Goal: Communication & Community: Answer question/provide support

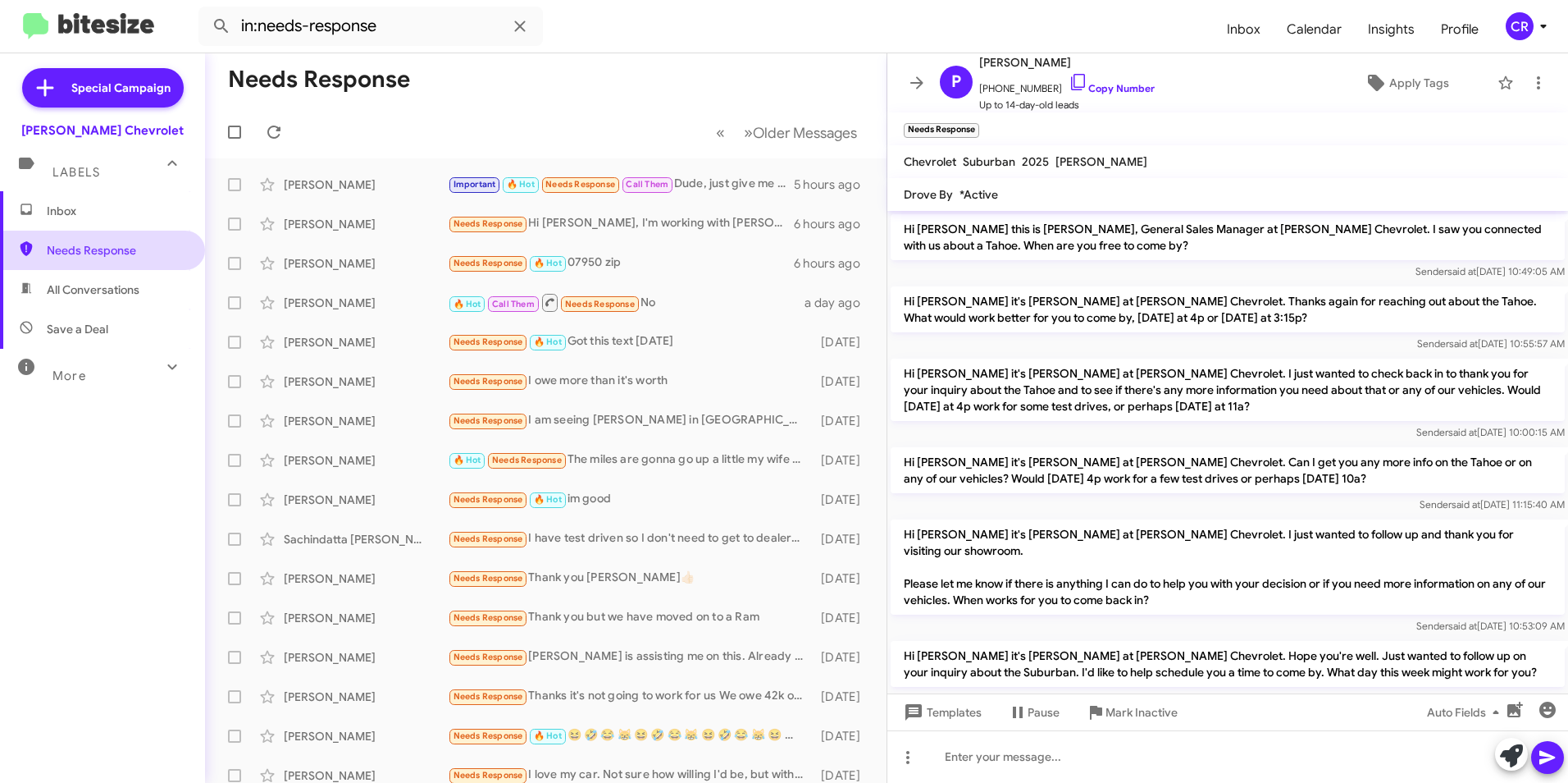
scroll to position [85, 0]
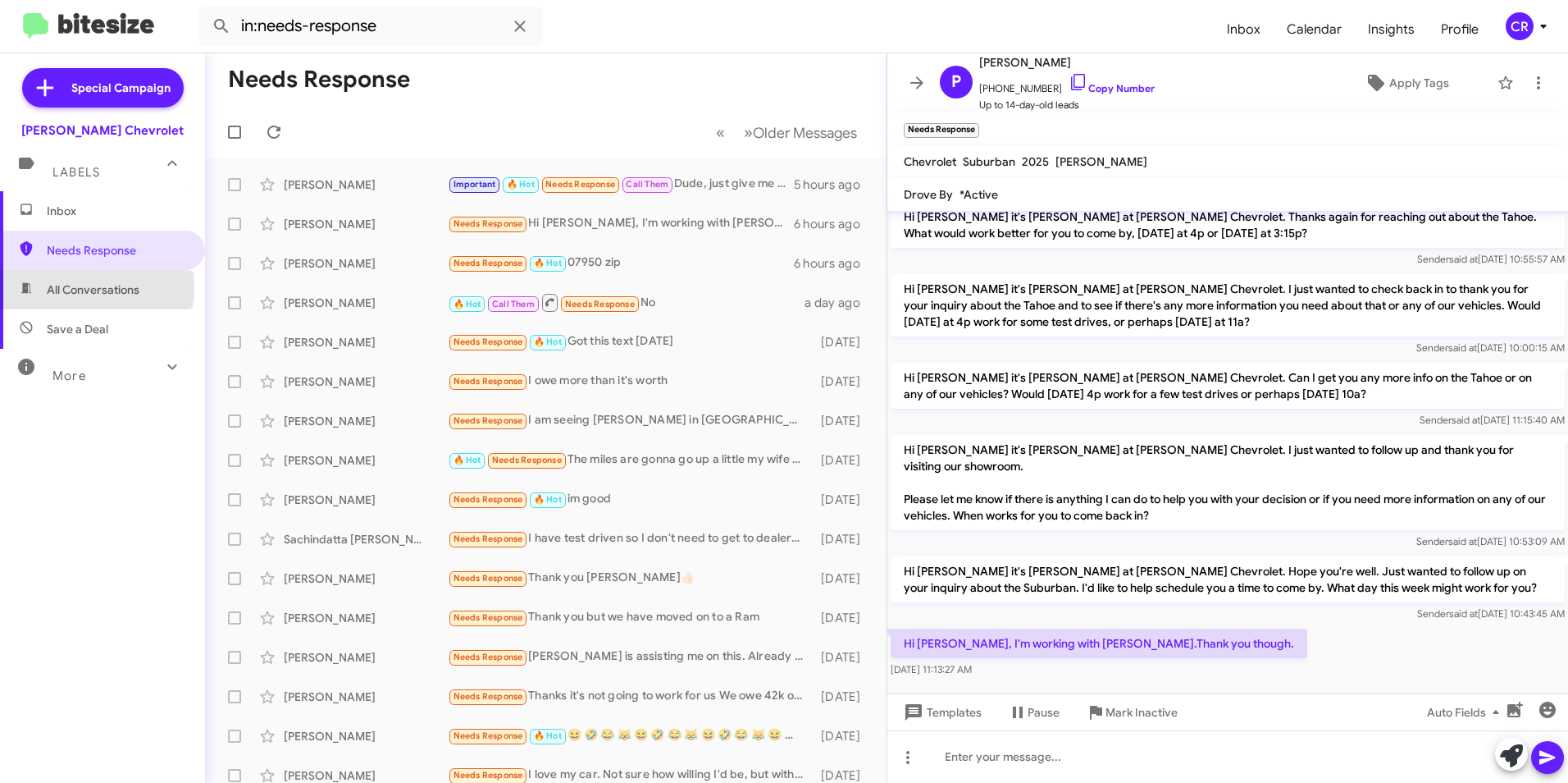
click at [70, 287] on span "All Conversations" at bounding box center [93, 289] width 93 height 17
type input "in:all-conversations"
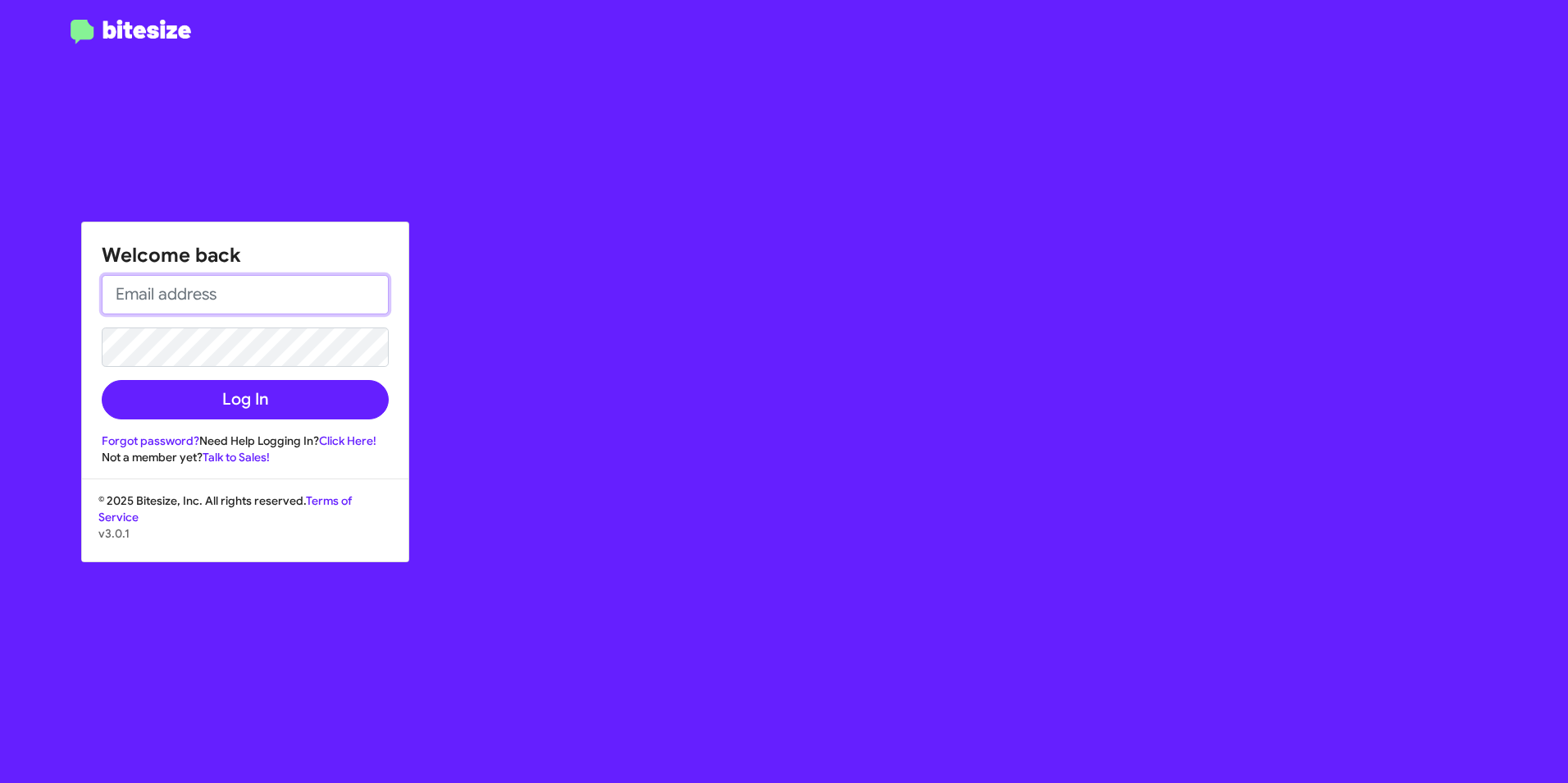
type input "[EMAIL_ADDRESS][DOMAIN_NAME]"
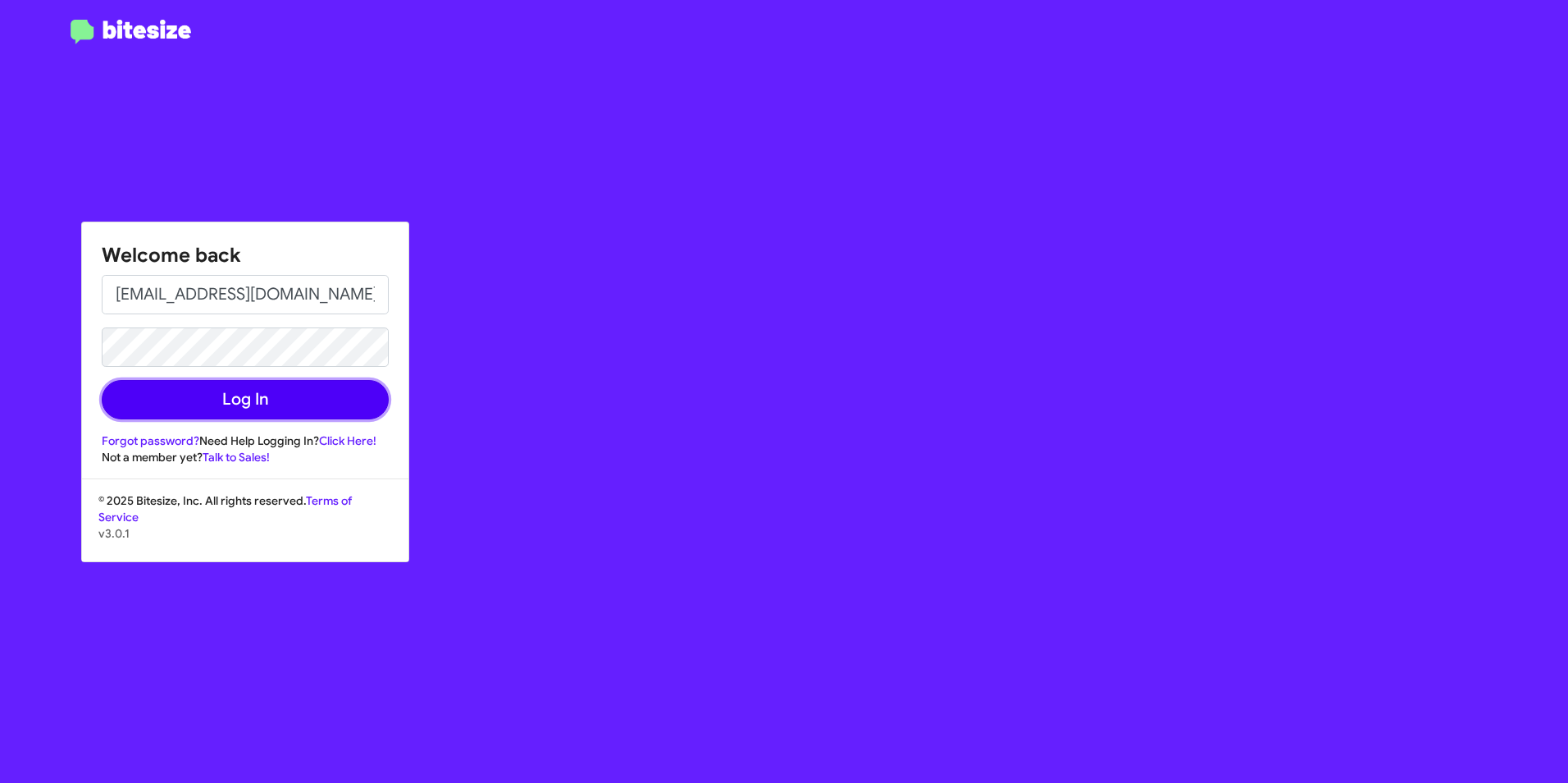
click at [210, 407] on button "Log In" at bounding box center [245, 399] width 287 height 40
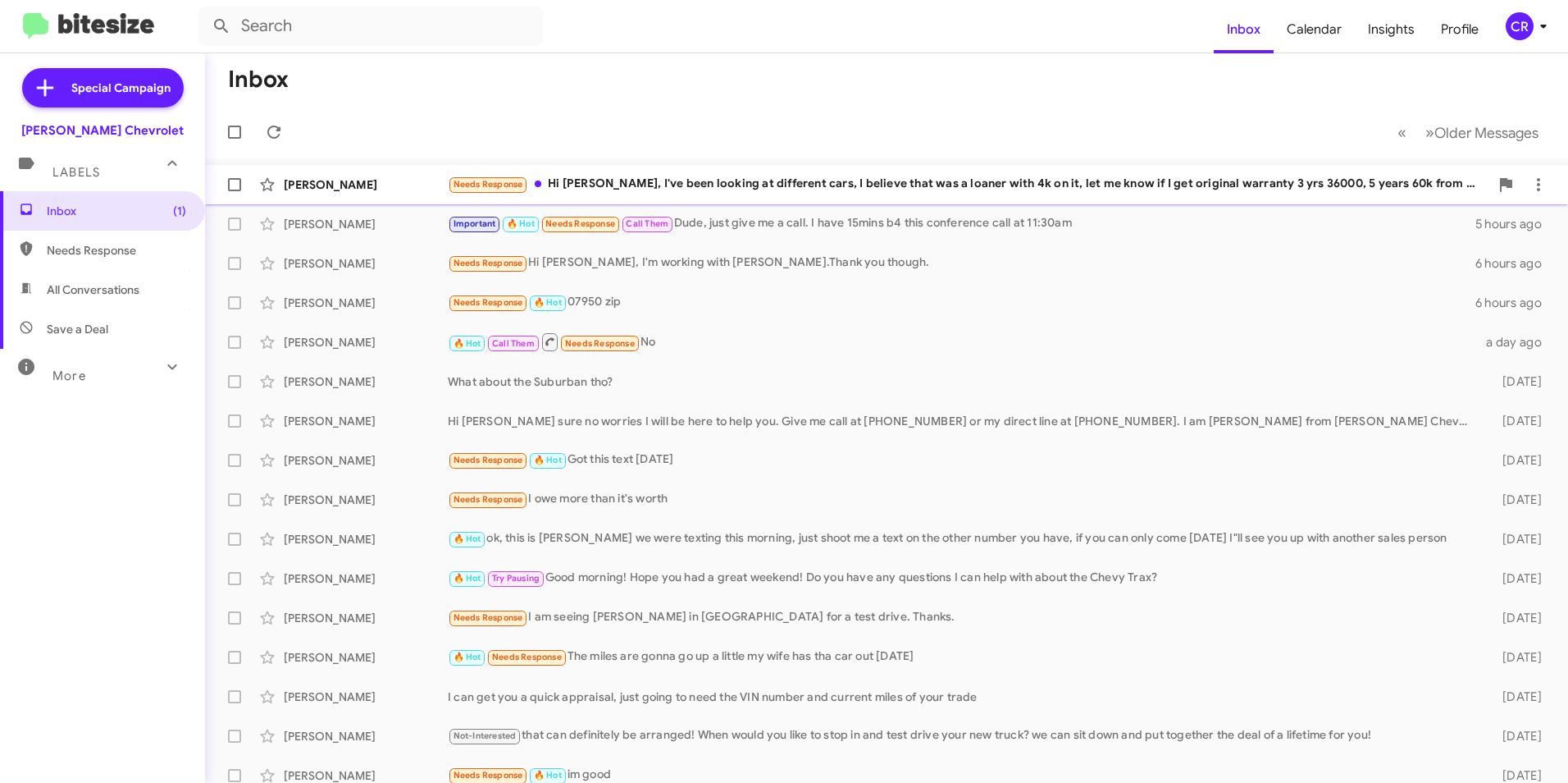
click at [658, 182] on div "Needs Response Hi [PERSON_NAME], I've been looking at different cars, I believe…" at bounding box center [968, 184] width 1042 height 19
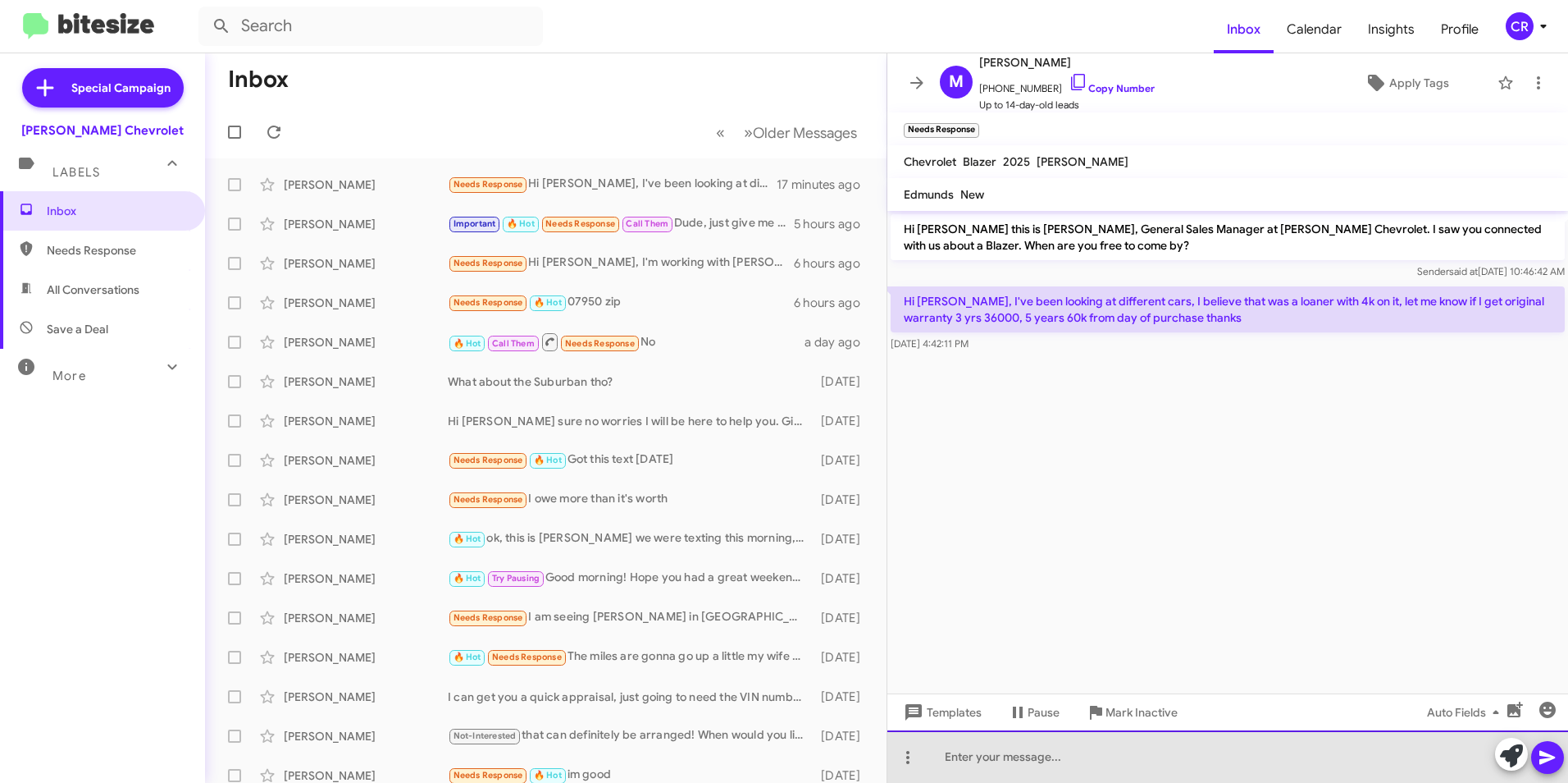
click at [1042, 779] on div at bounding box center [1227, 756] width 681 height 52
click at [1070, 756] on div at bounding box center [1227, 756] width 681 height 52
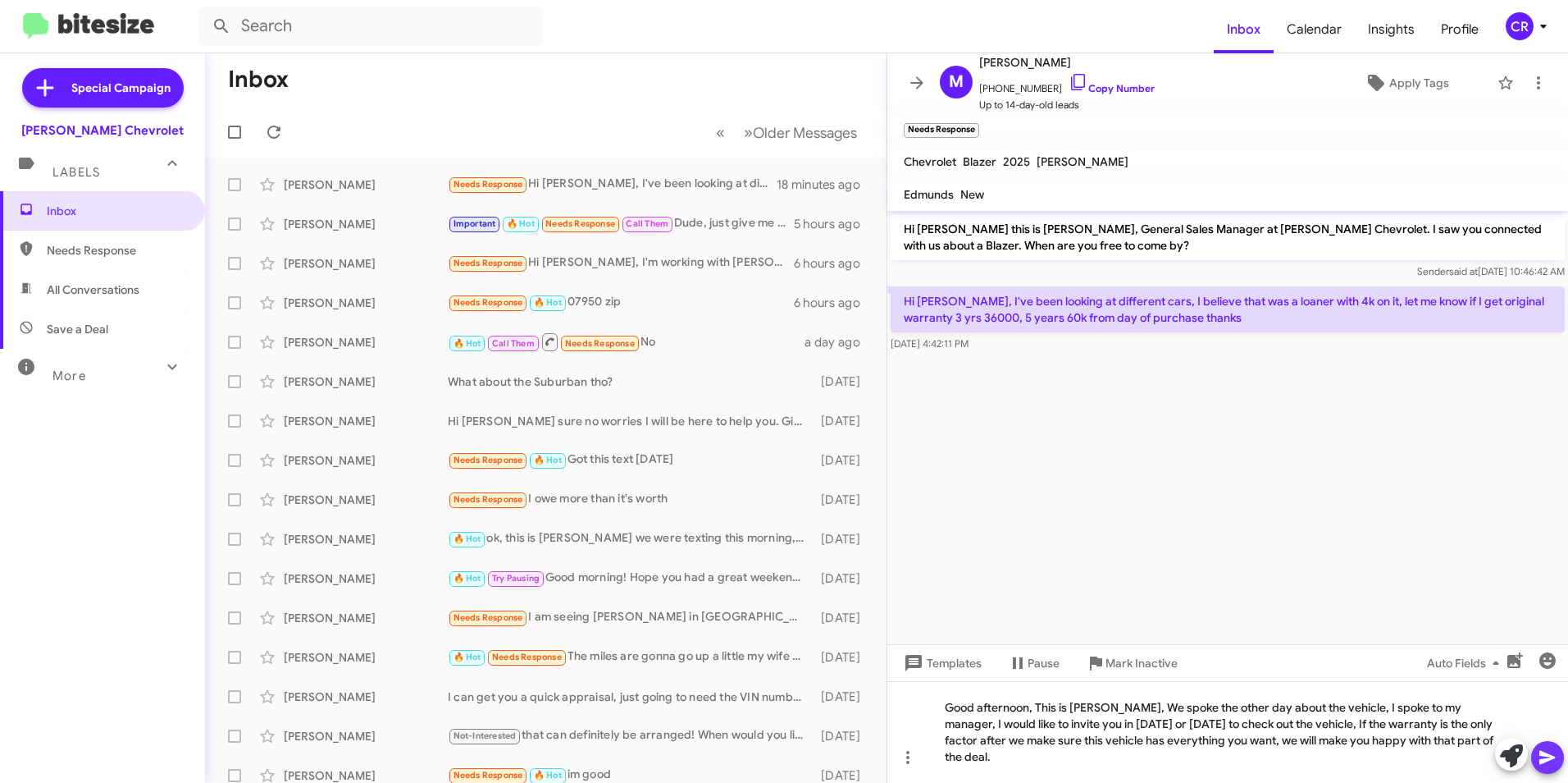
click at [1543, 756] on icon at bounding box center [1548, 757] width 19 height 19
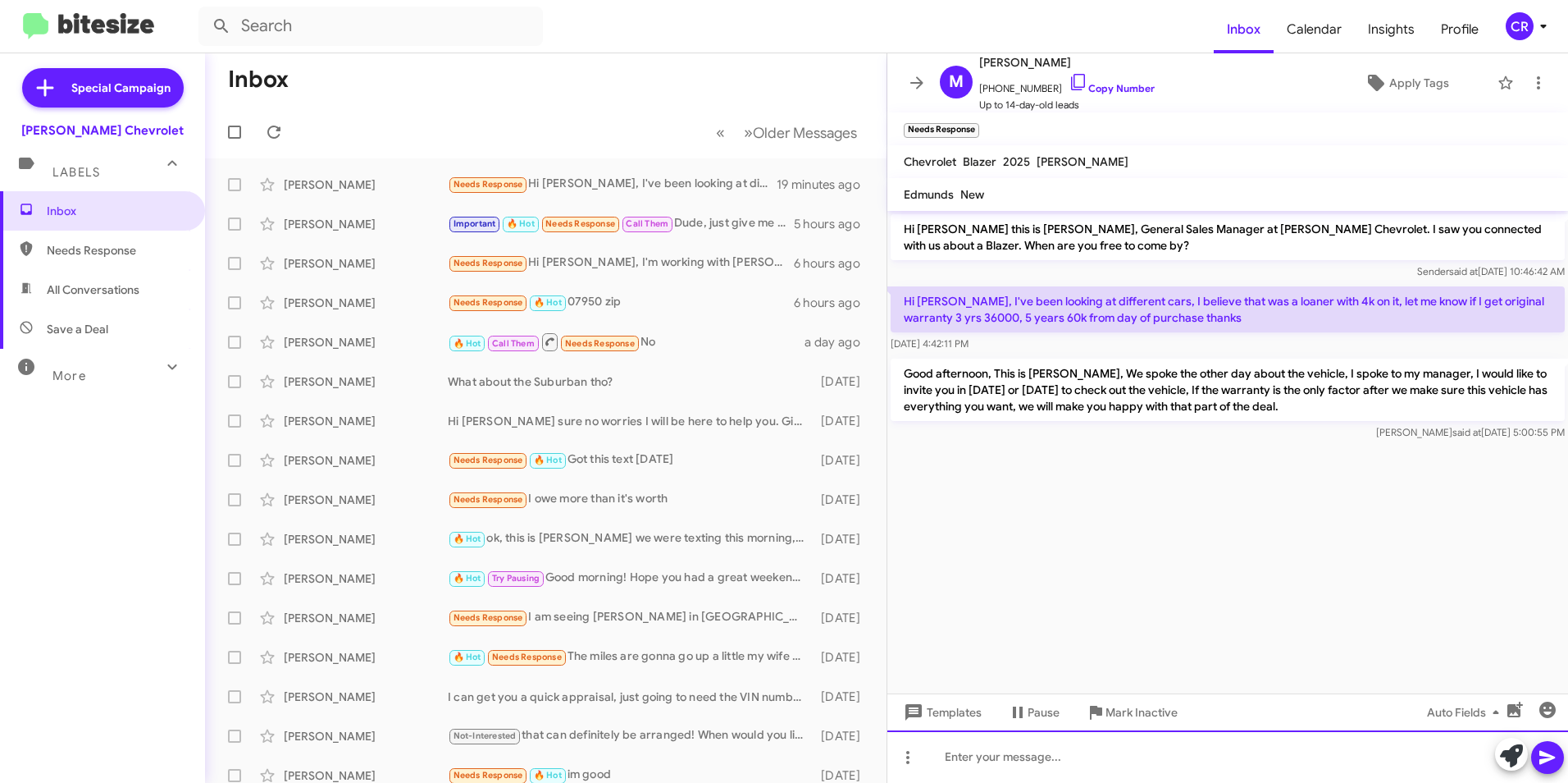
click at [1017, 757] on div at bounding box center [1227, 756] width 681 height 52
click at [104, 257] on span "Needs Response" at bounding box center [117, 250] width 140 height 17
type input "in:needs-response"
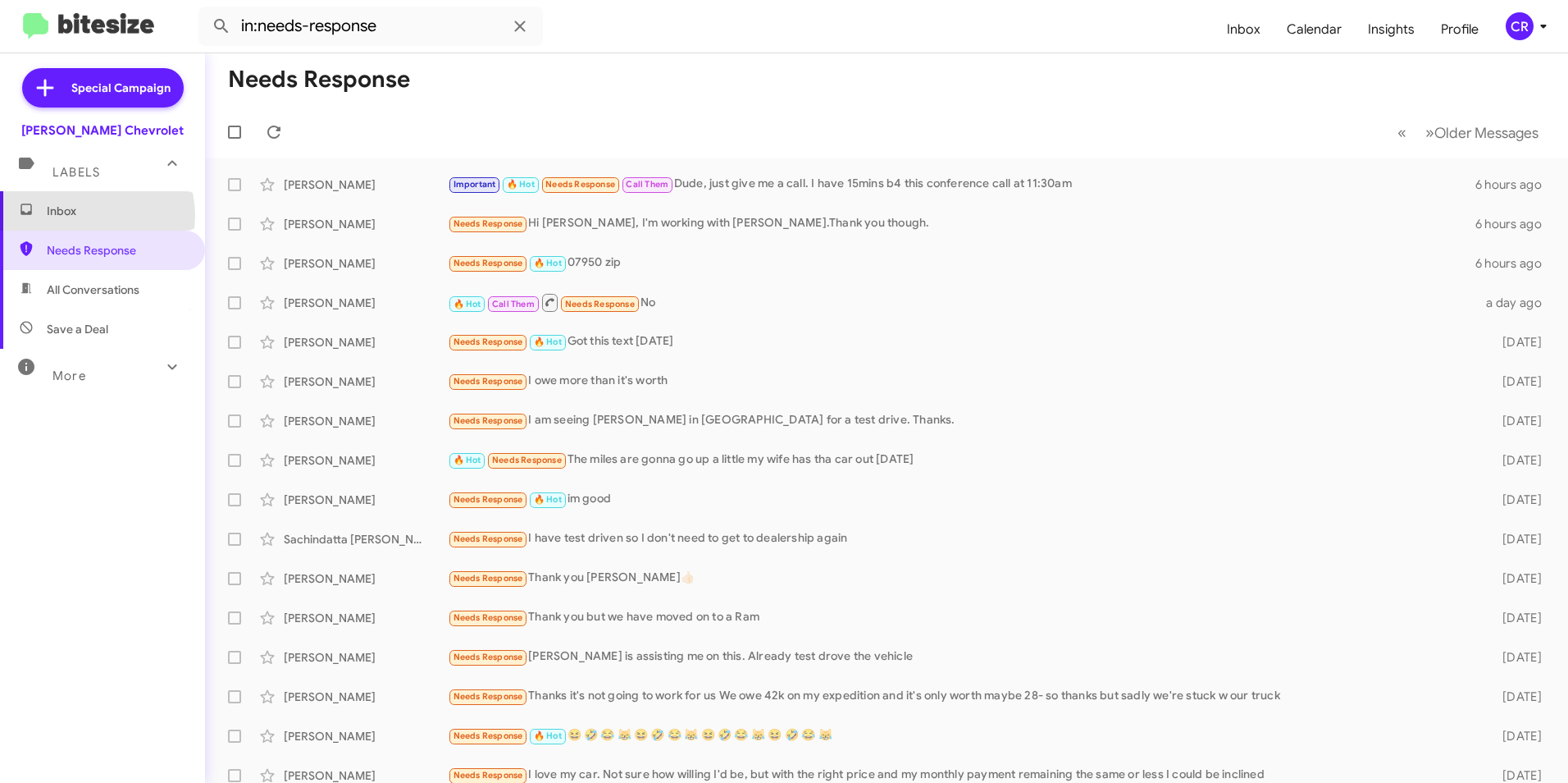
click at [85, 216] on span "Inbox" at bounding box center [117, 210] width 140 height 17
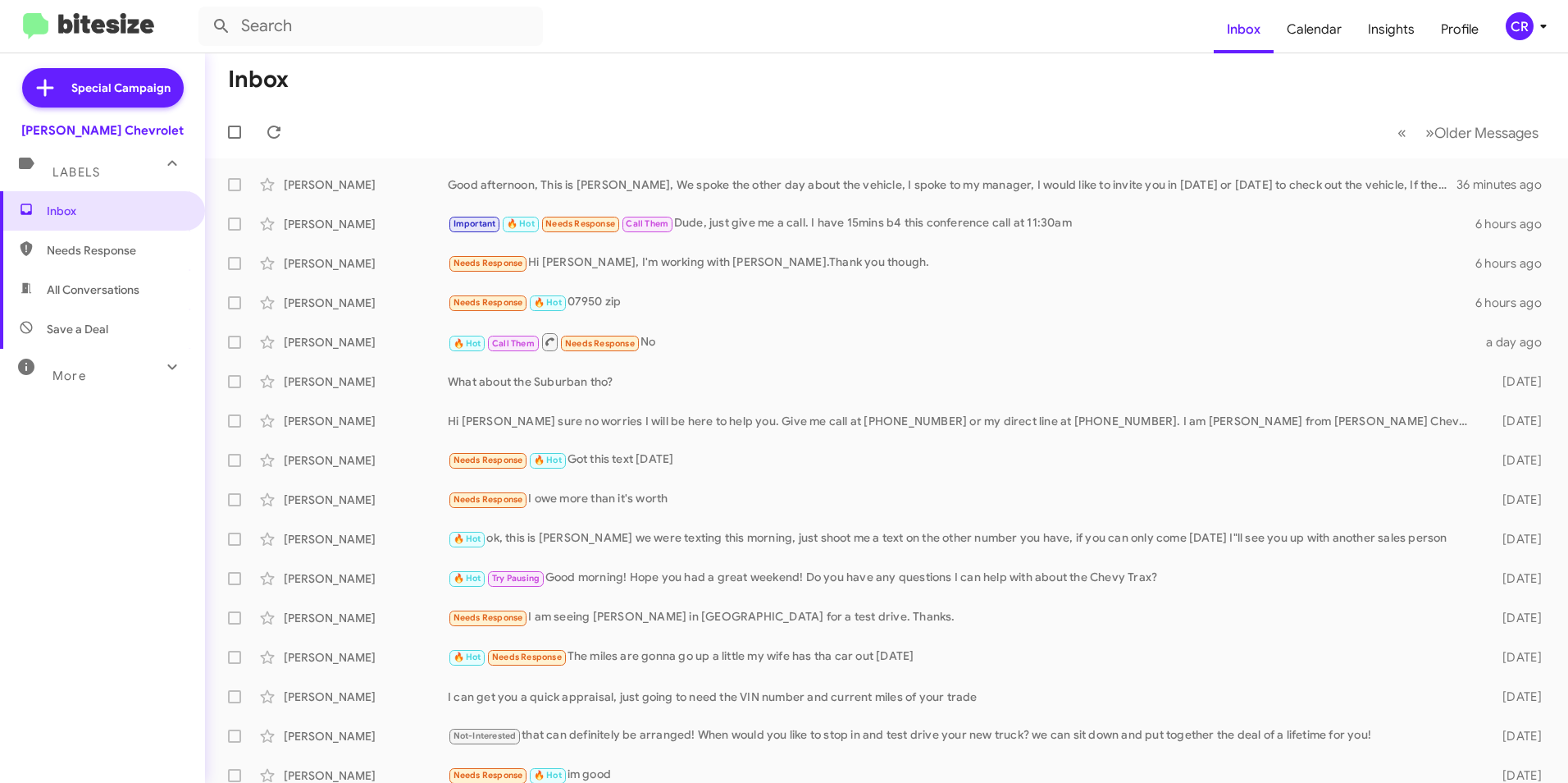
click at [87, 252] on span "Needs Response" at bounding box center [117, 250] width 140 height 17
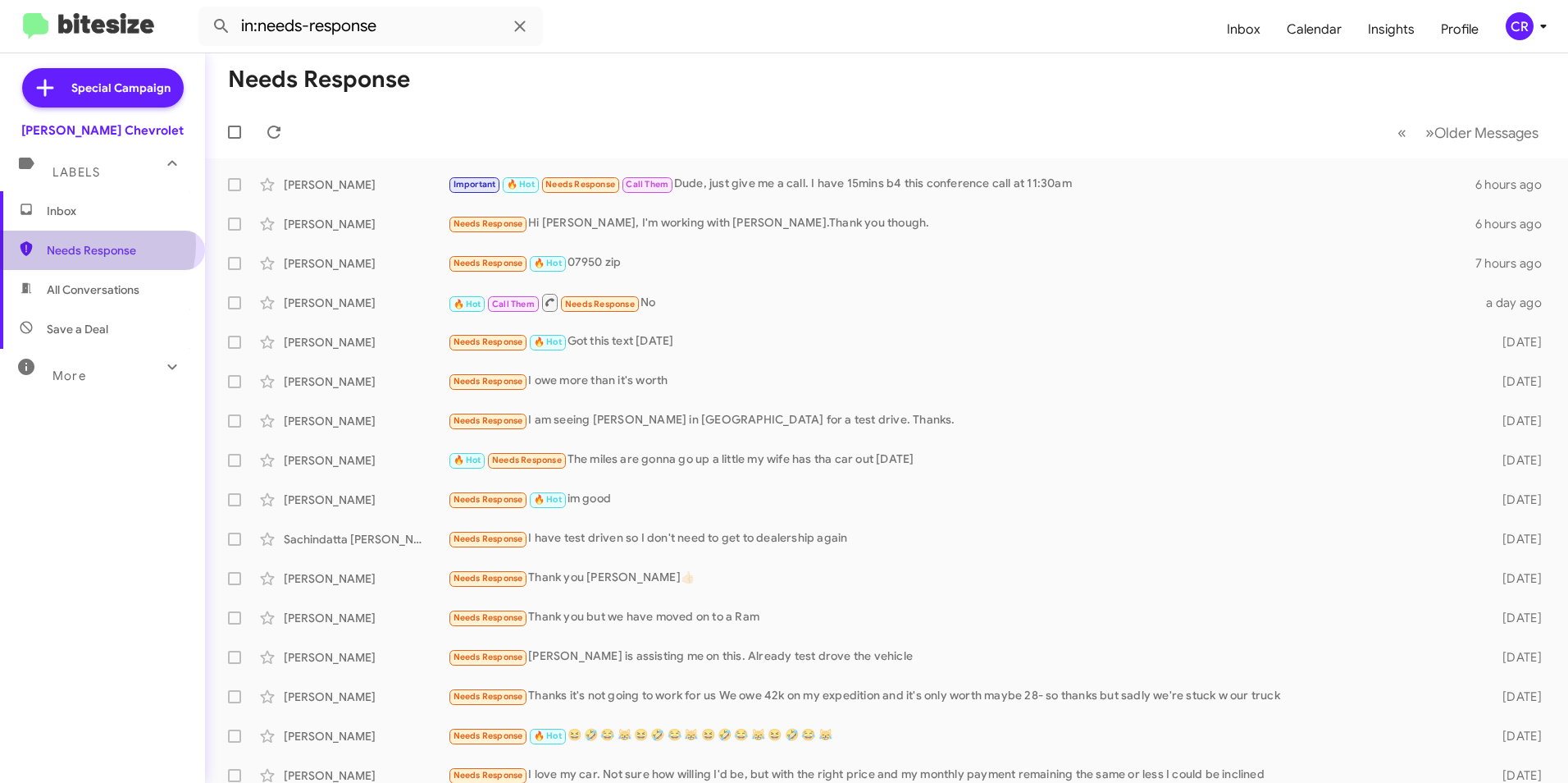
click at [84, 244] on span "Needs Response" at bounding box center [117, 250] width 140 height 17
click at [82, 277] on span "All Conversations" at bounding box center [102, 289] width 205 height 40
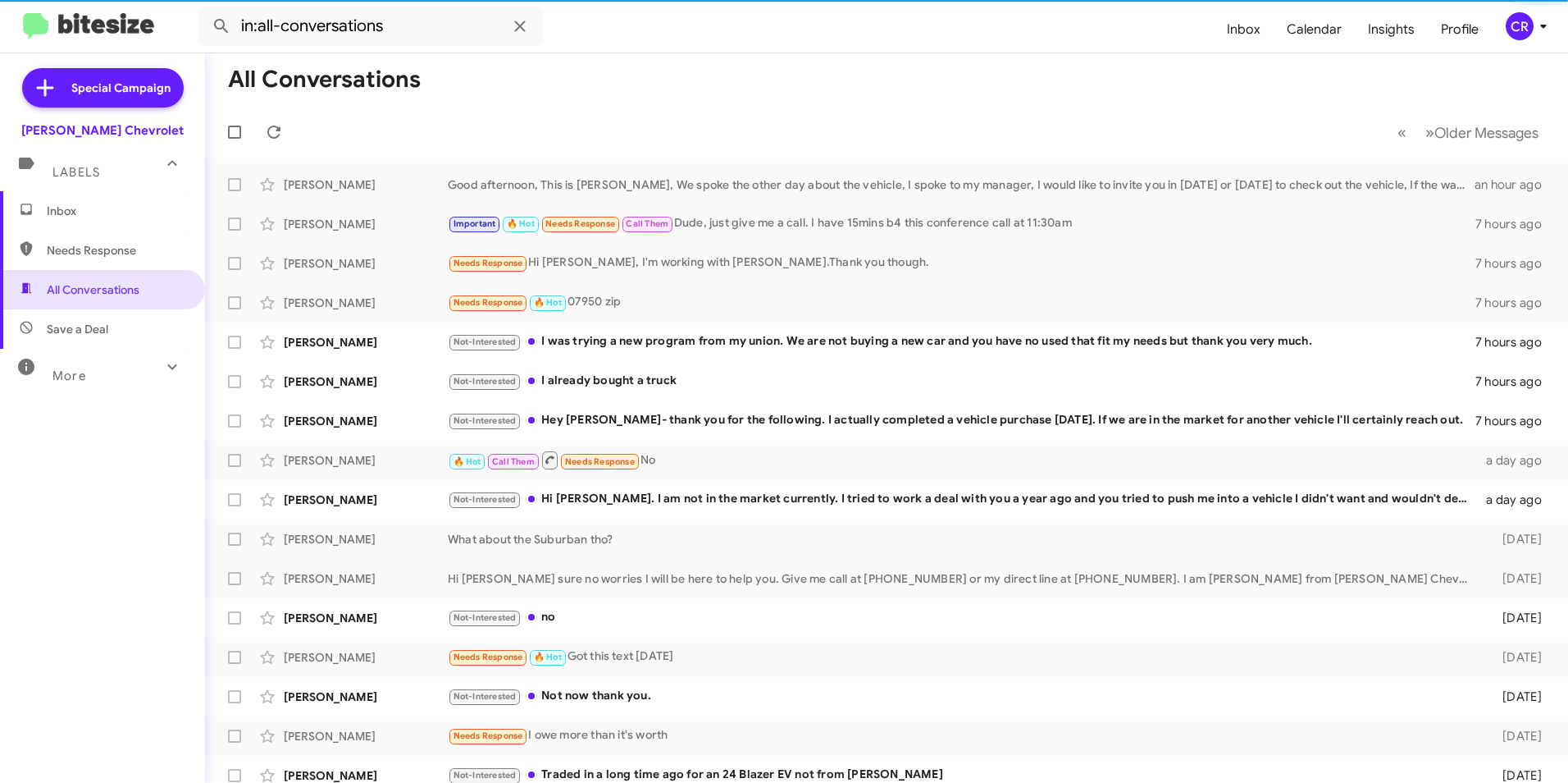
click at [100, 247] on span "Needs Response" at bounding box center [117, 250] width 140 height 17
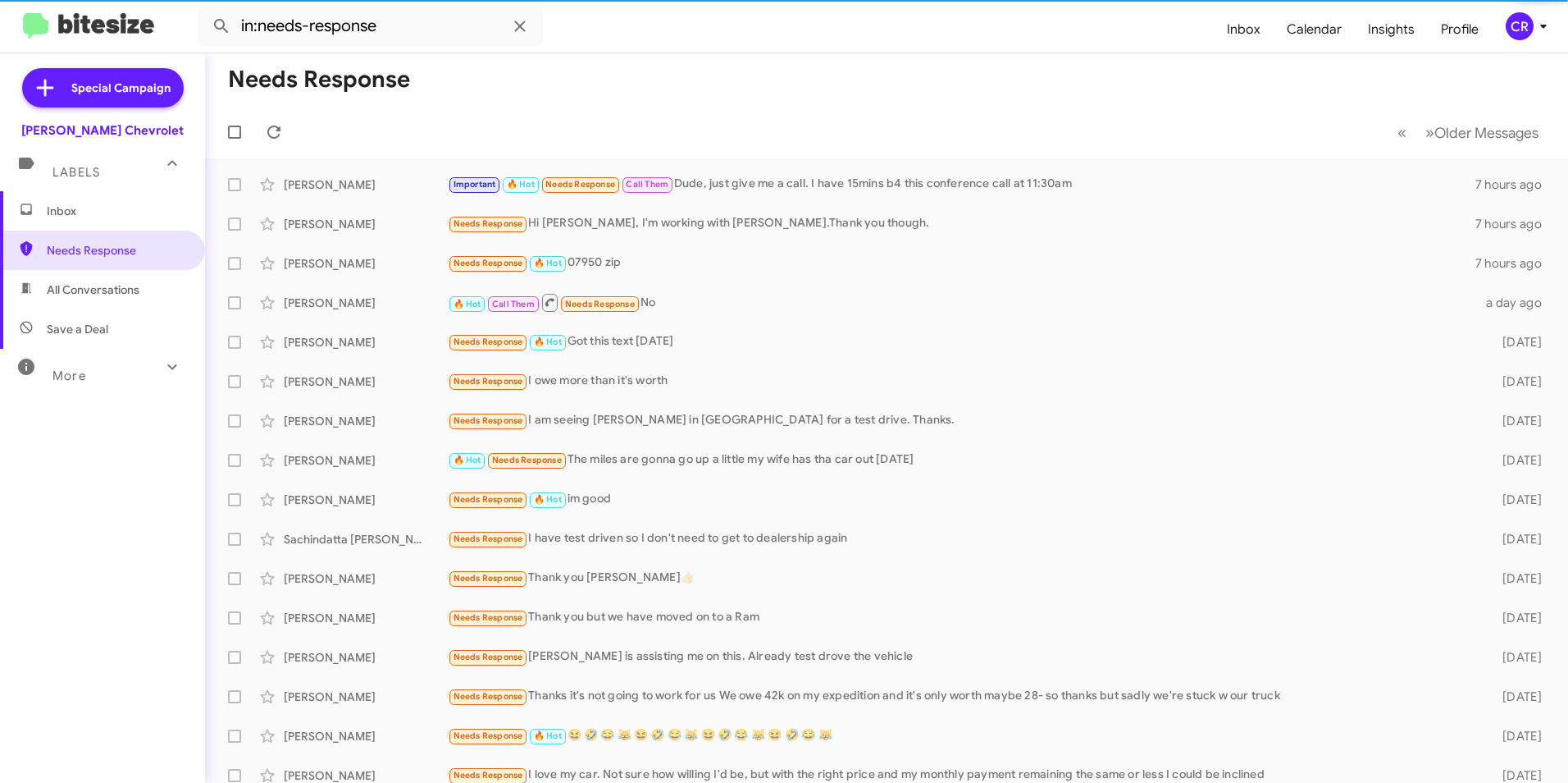
click at [96, 293] on span "All Conversations" at bounding box center [93, 289] width 93 height 17
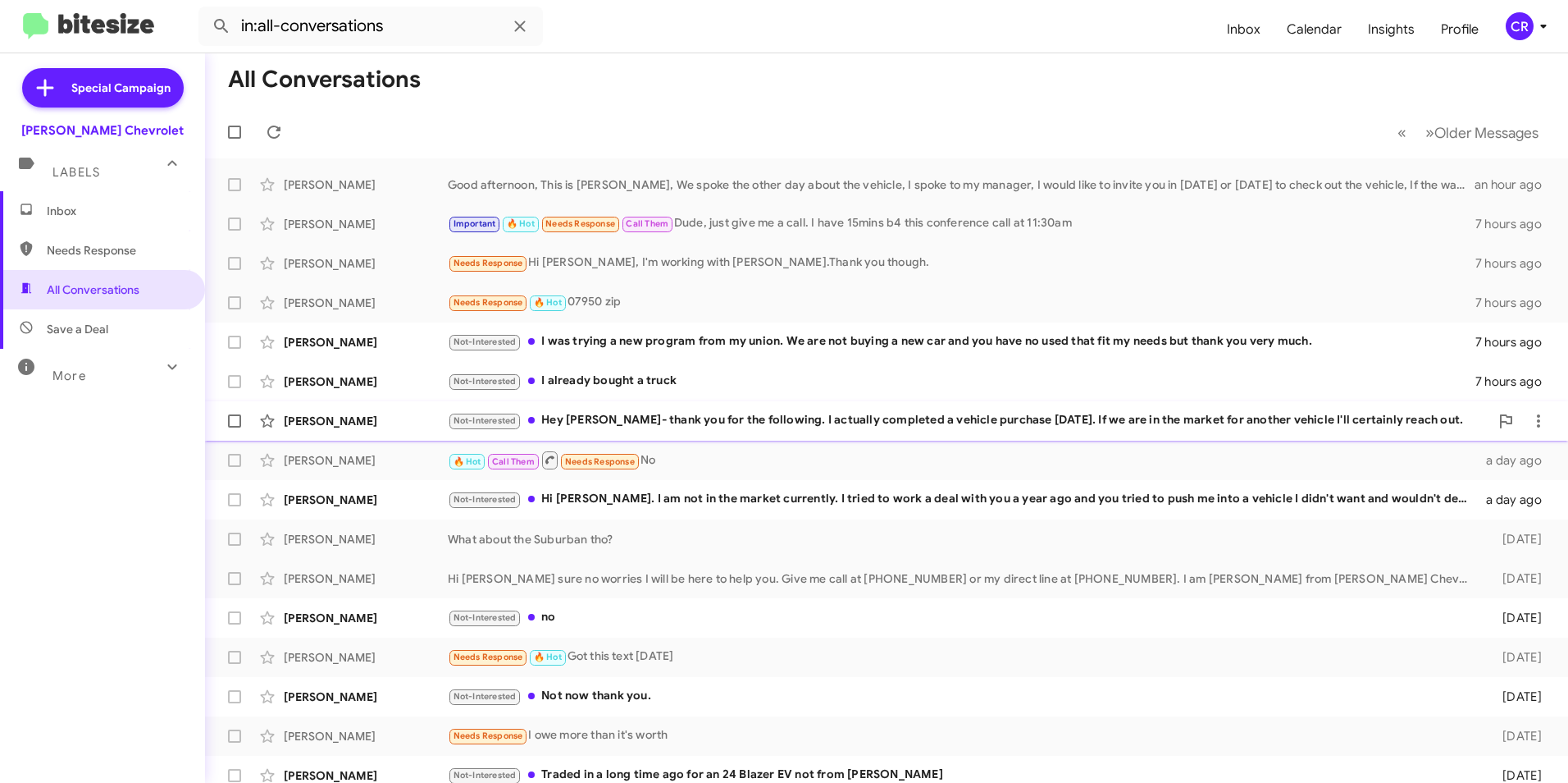
click at [693, 418] on div "Not-Interested Hey [PERSON_NAME]- thank you for the following. I actually compl…" at bounding box center [968, 420] width 1042 height 19
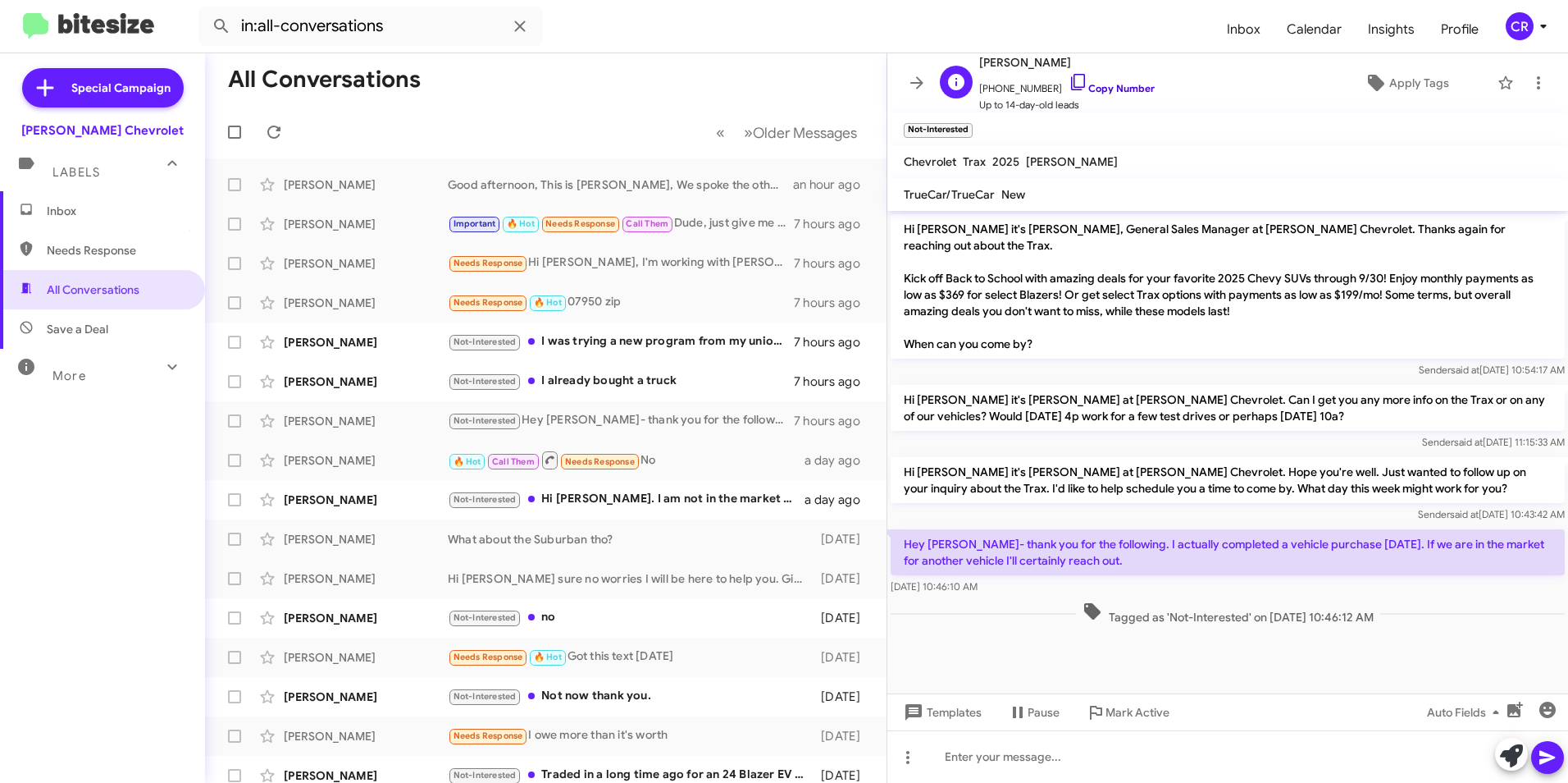
click at [1105, 87] on link "Copy Number" at bounding box center [1111, 88] width 86 height 12
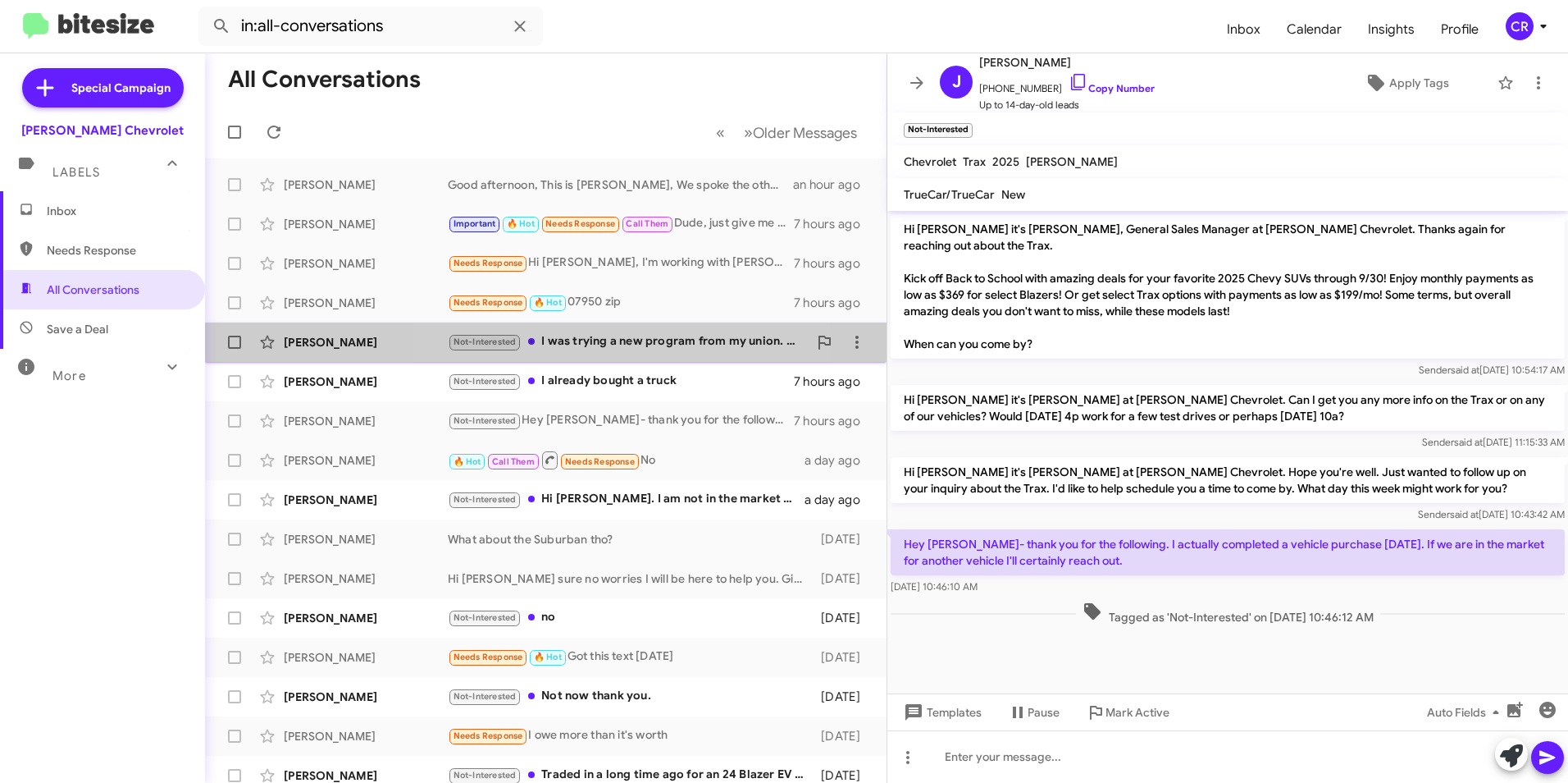
click at [609, 339] on div "Not-Interested I was trying a new program from my union. We are not buying a ne…" at bounding box center [628, 341] width 360 height 19
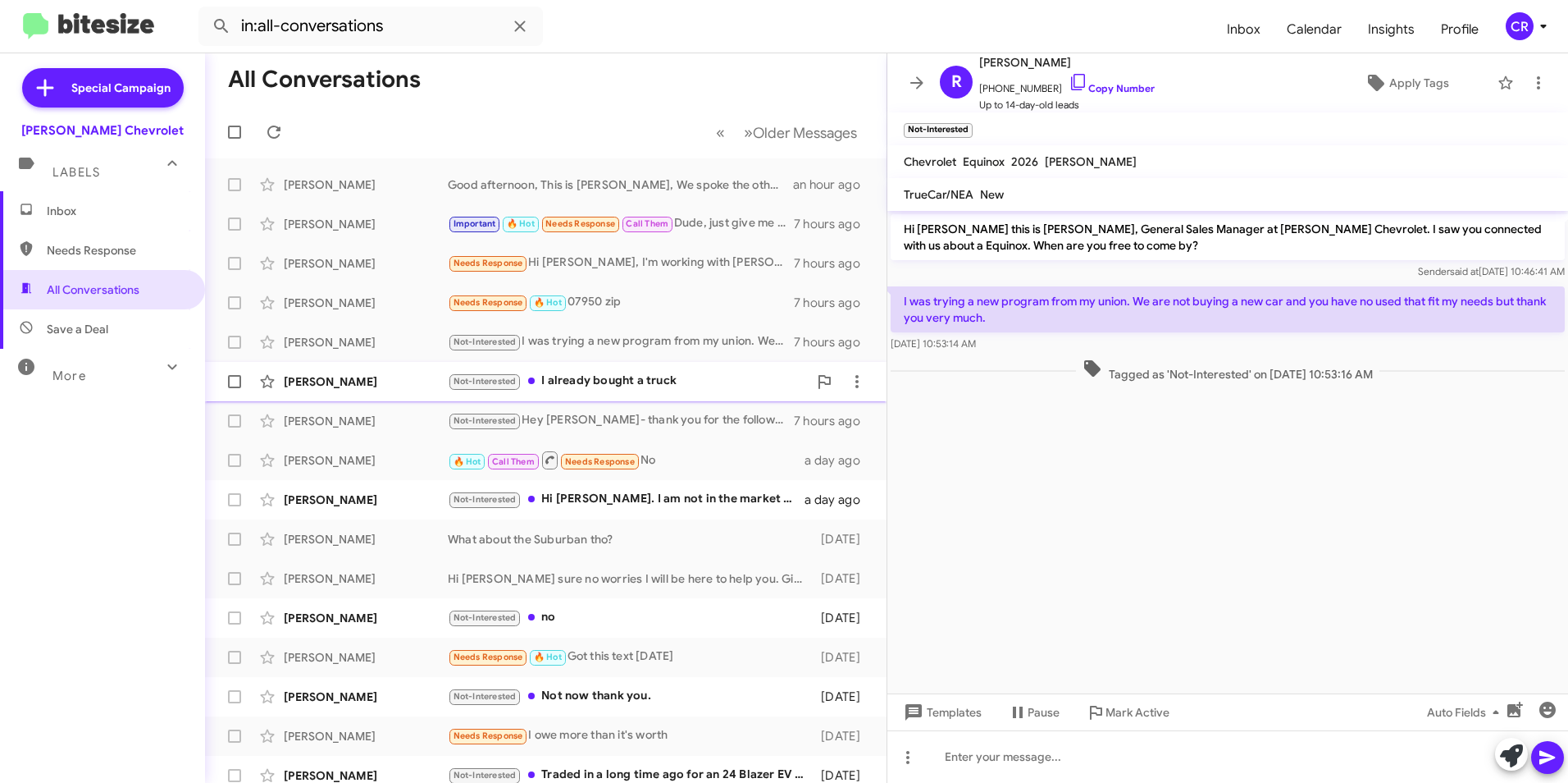
click at [602, 376] on div "Not-Interested I already bought a truck" at bounding box center [628, 381] width 360 height 19
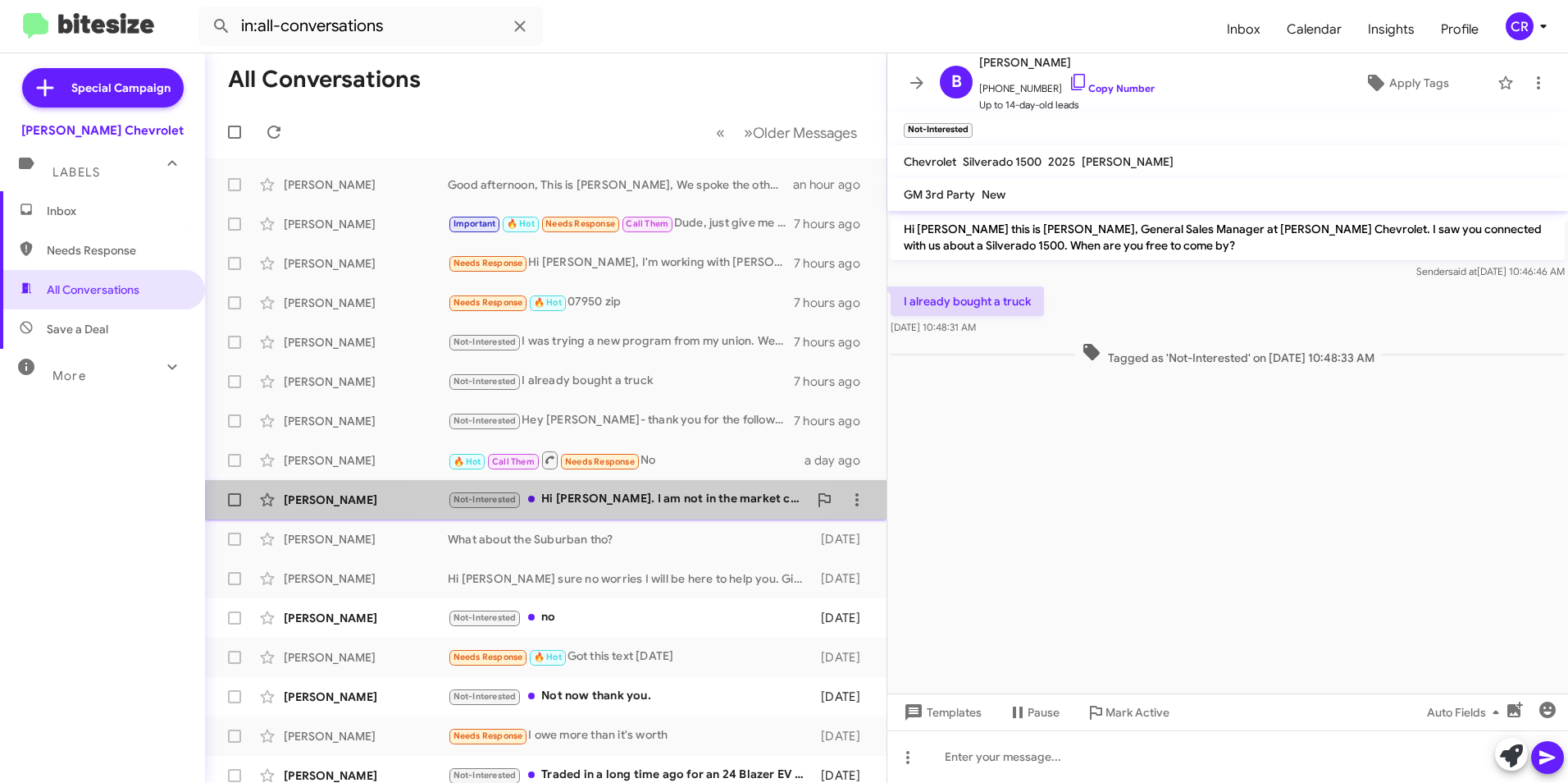
click at [613, 497] on div "Not-Interested Hi [PERSON_NAME]. I am not in the market currently. I tried to w…" at bounding box center [628, 498] width 360 height 19
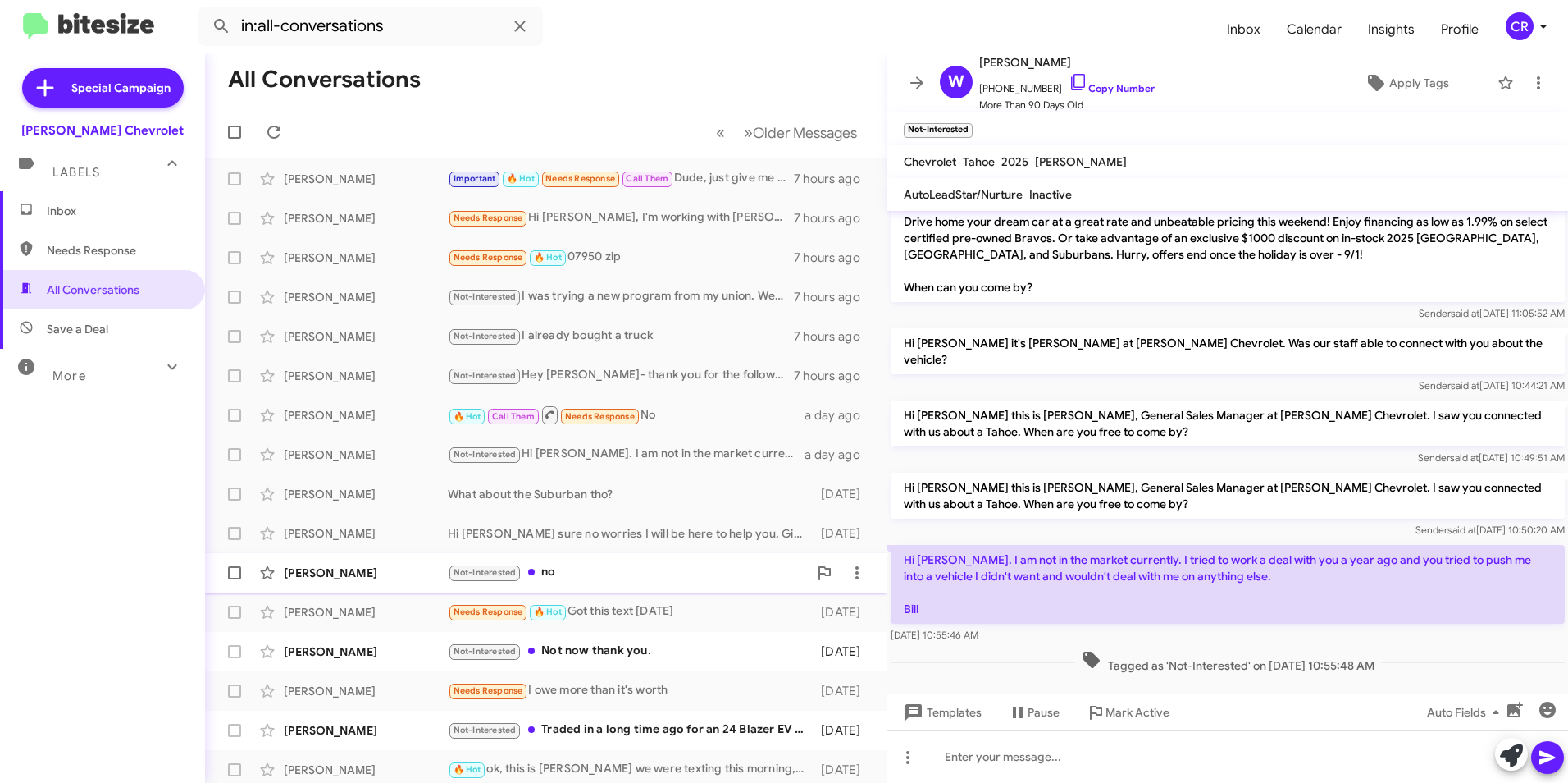
scroll to position [82, 0]
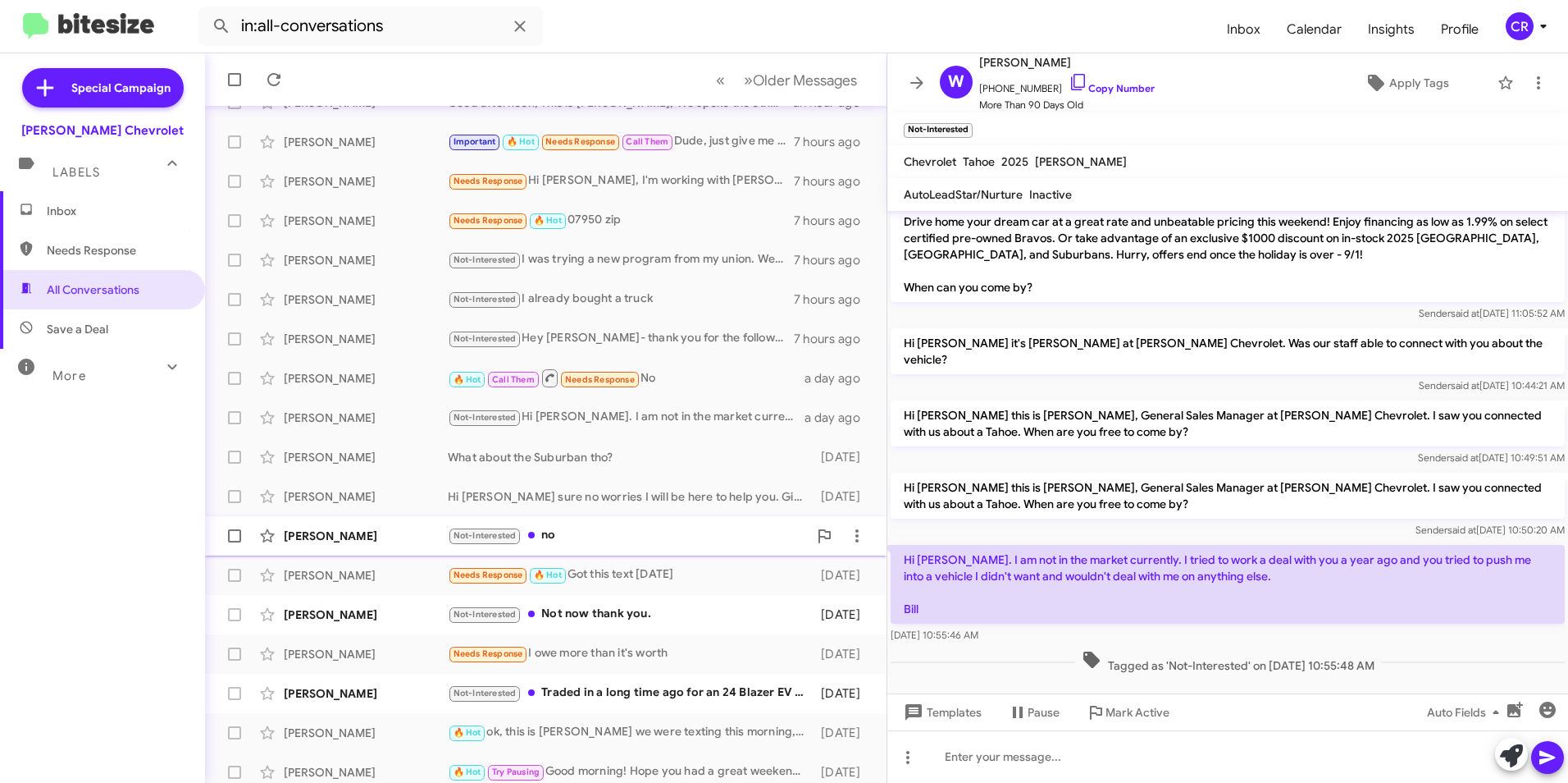
click at [579, 538] on div "Not-Interested no" at bounding box center [628, 535] width 360 height 19
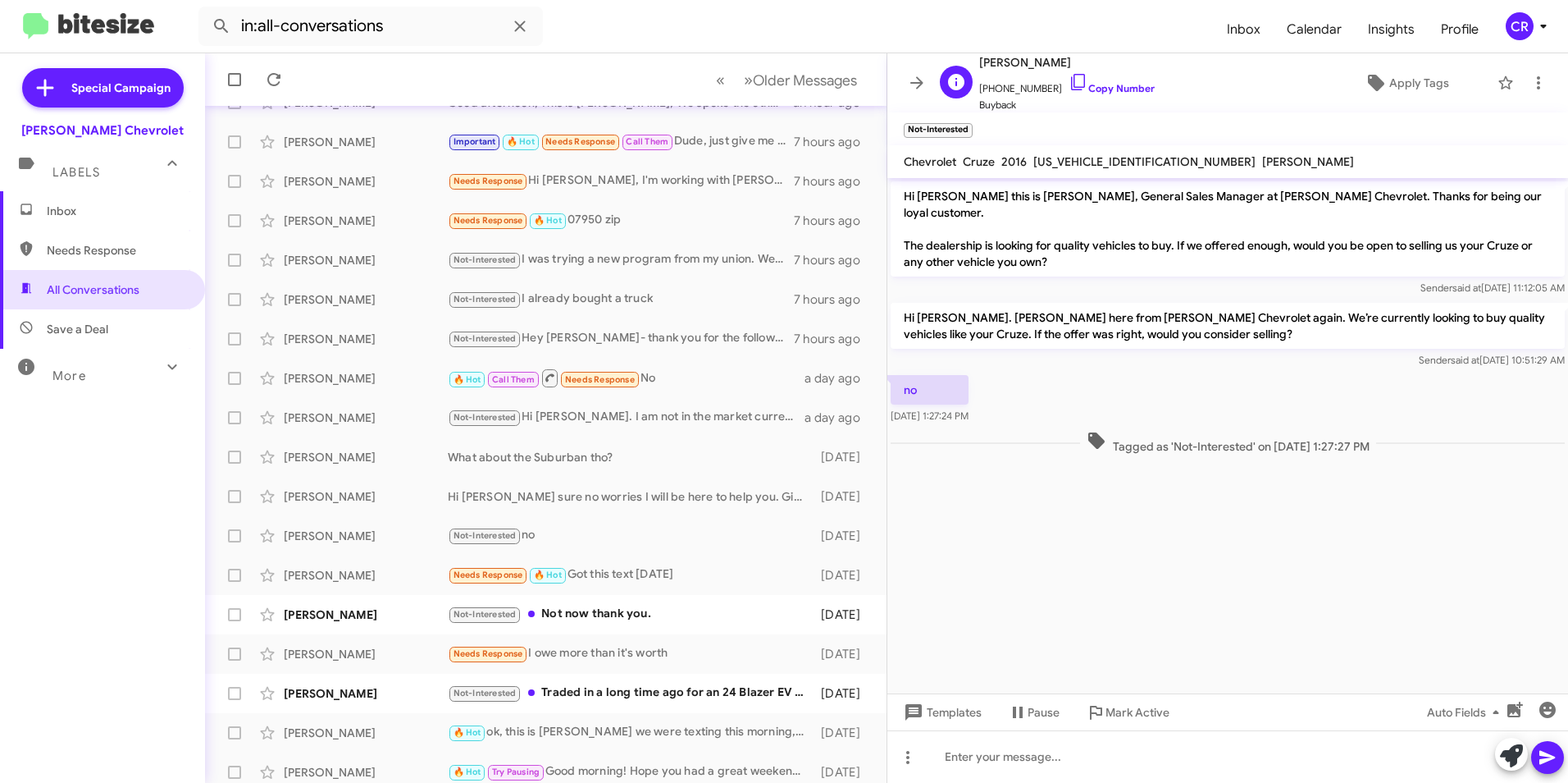
click at [1116, 95] on span "[PHONE_NUMBER] Copy Number" at bounding box center [1066, 85] width 176 height 25
click at [1096, 91] on link "Copy Number" at bounding box center [1111, 88] width 86 height 12
click at [570, 610] on div "Not-Interested Not now thank you." at bounding box center [628, 613] width 360 height 19
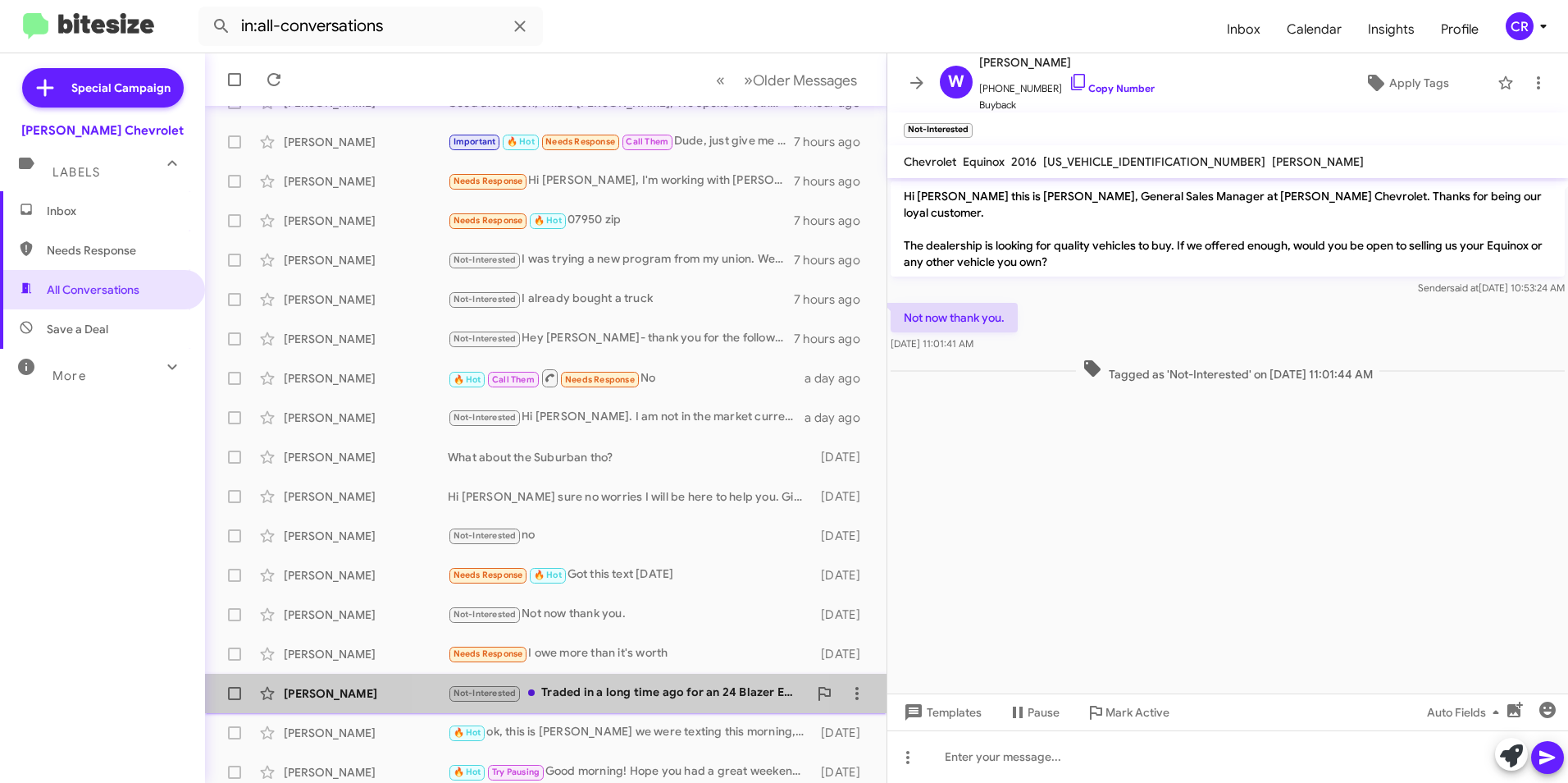
click at [579, 681] on div "[PERSON_NAME] Not-Interested Traded in a long time ago for an 24 Blazer EV not …" at bounding box center [546, 693] width 655 height 33
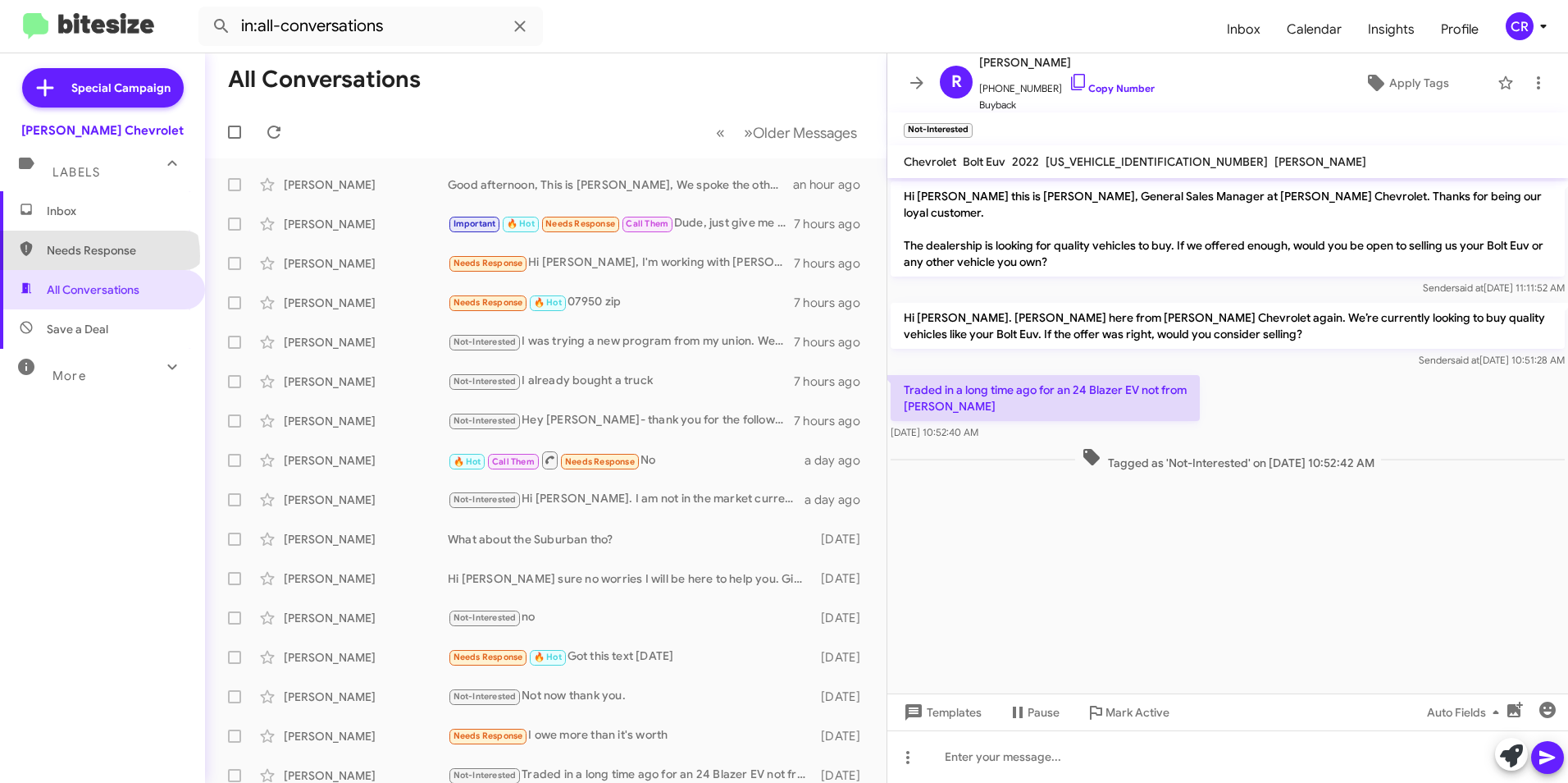
click at [98, 256] on span "Needs Response" at bounding box center [117, 250] width 140 height 17
type input "in:needs-response"
